Goal: Entertainment & Leisure: Consume media (video, audio)

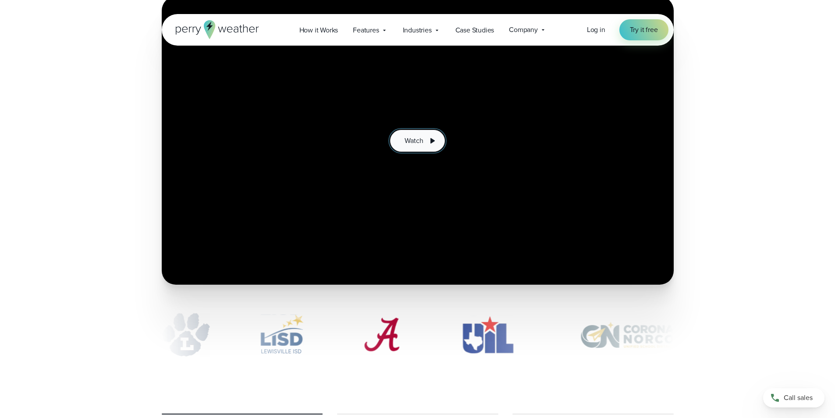
click at [418, 147] on button "Watch" at bounding box center [417, 141] width 54 height 22
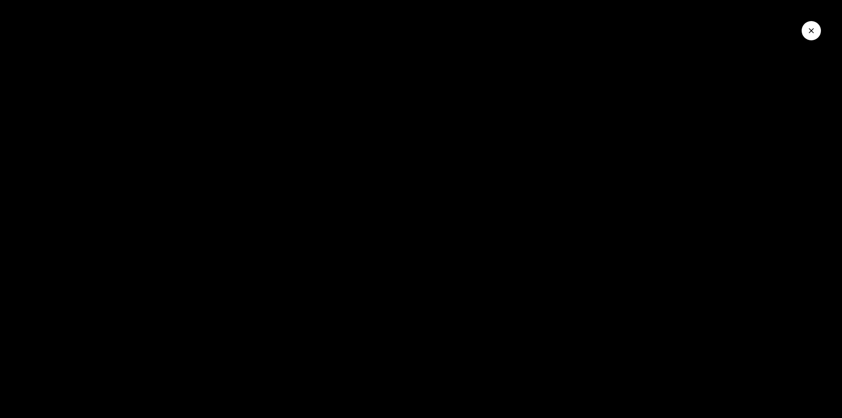
click at [174, 145] on div at bounding box center [421, 209] width 842 height 418
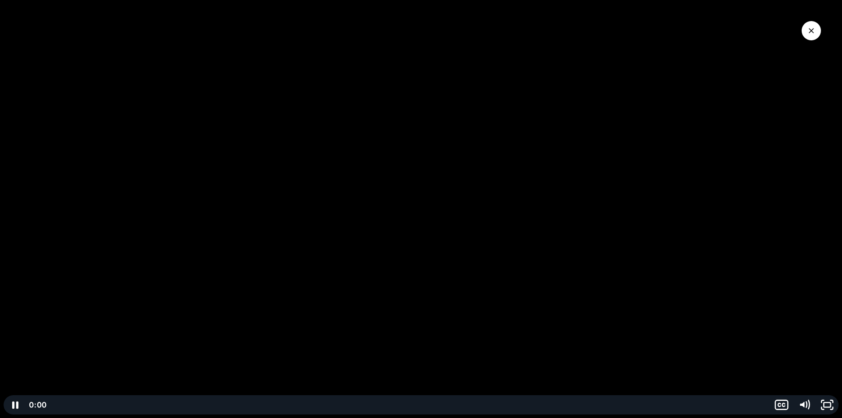
click at [174, 145] on div at bounding box center [421, 209] width 842 height 418
click at [16, 404] on icon "Play Video" at bounding box center [16, 405] width 6 height 8
click at [16, 401] on icon "Play Video" at bounding box center [15, 404] width 27 height 23
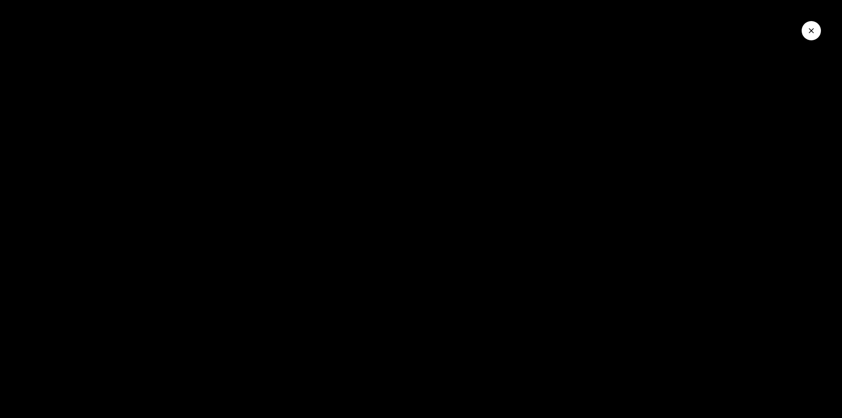
click at [807, 33] on icon "Close Video" at bounding box center [811, 30] width 9 height 9
